Goal: Communication & Community: Answer question/provide support

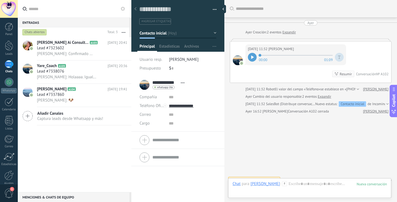
scroll to position [8, 0]
click at [56, 54] on span "[PERSON_NAME]: Confirmado 😉🤗" at bounding box center [67, 53] width 60 height 5
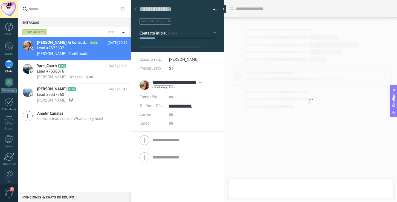
type textarea "**********"
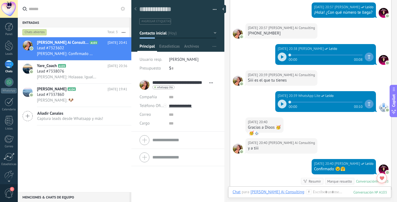
scroll to position [123, 0]
